Goal: Find specific page/section: Find specific page/section

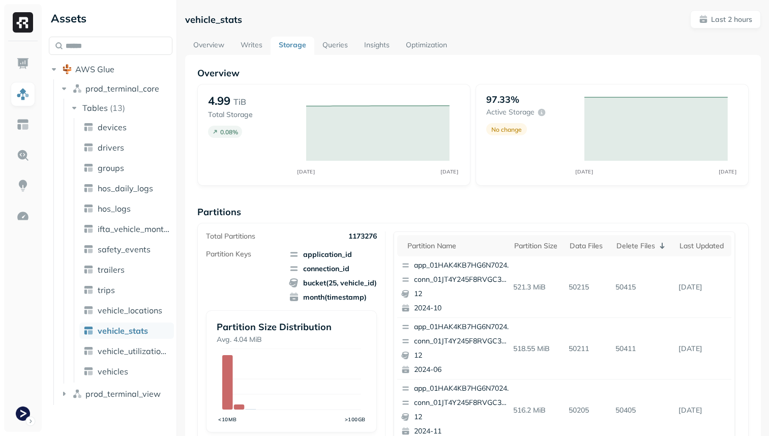
scroll to position [152, 0]
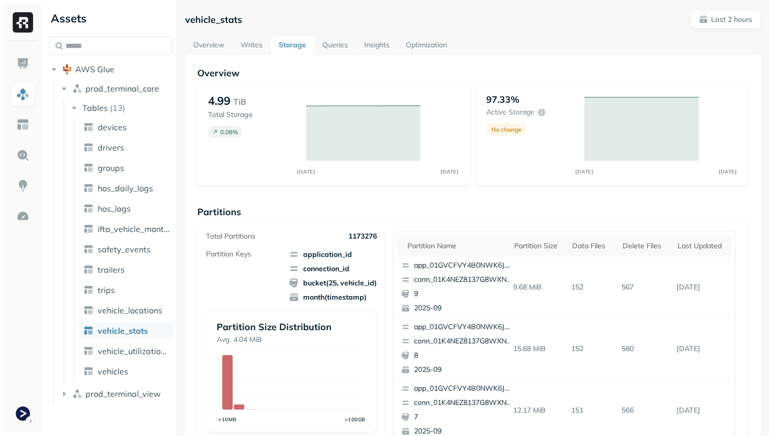
click at [441, 40] on link "Optimization" at bounding box center [426, 46] width 57 height 18
